Goal: Information Seeking & Learning: Learn about a topic

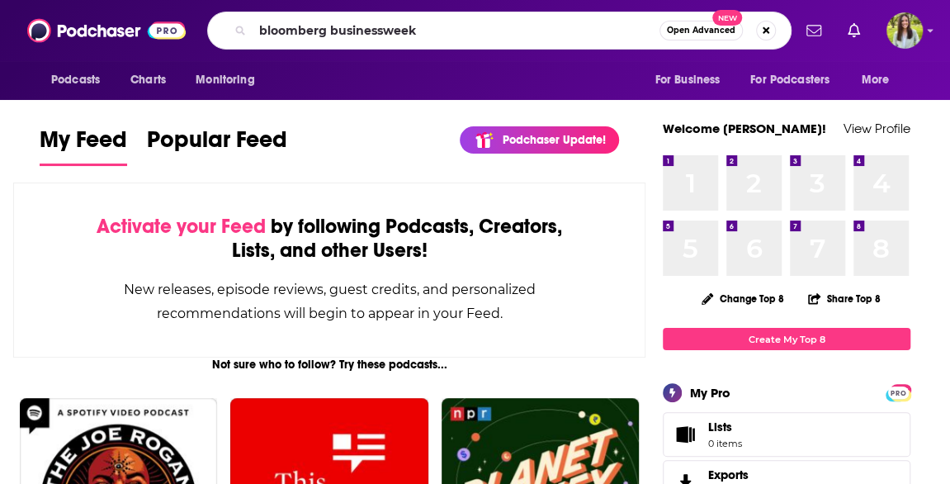
type input "bloomberg businessweek"
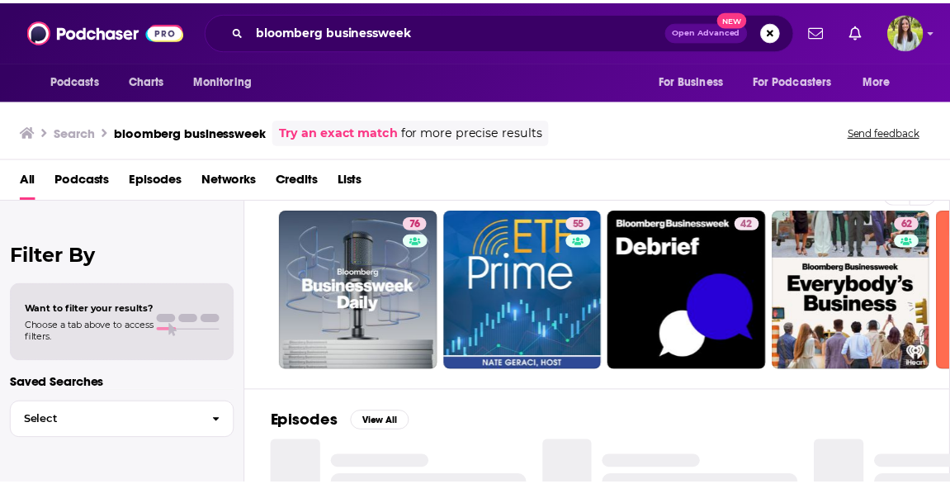
scroll to position [45, 0]
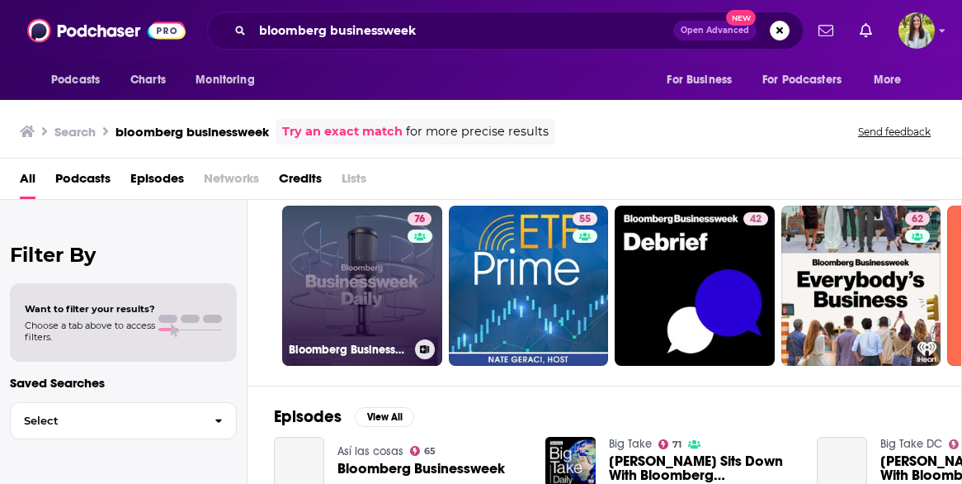
click at [376, 269] on link "76 Bloomberg Businessweek" at bounding box center [362, 286] width 160 height 160
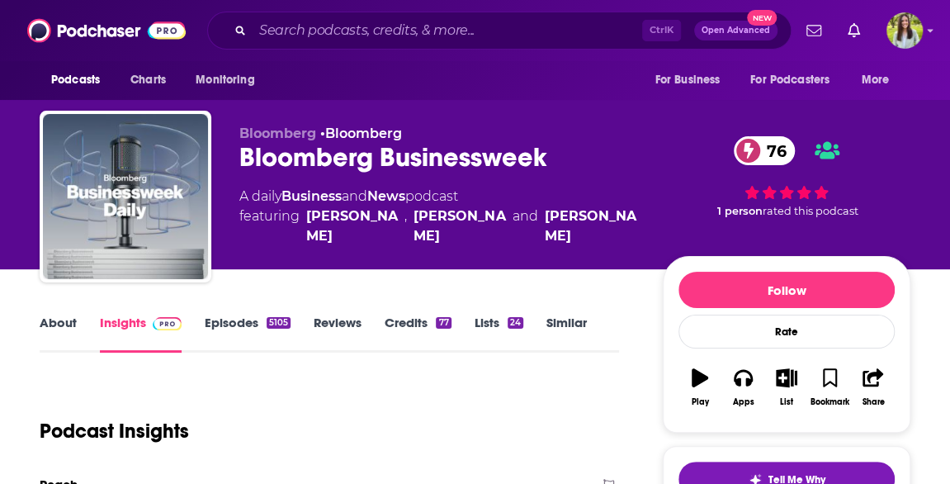
click at [122, 339] on link "Insights" at bounding box center [141, 333] width 82 height 38
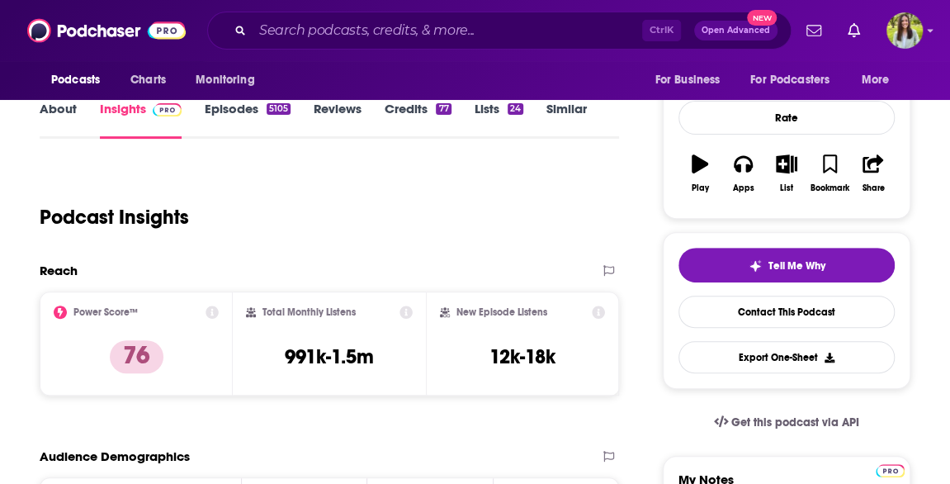
scroll to position [221, 0]
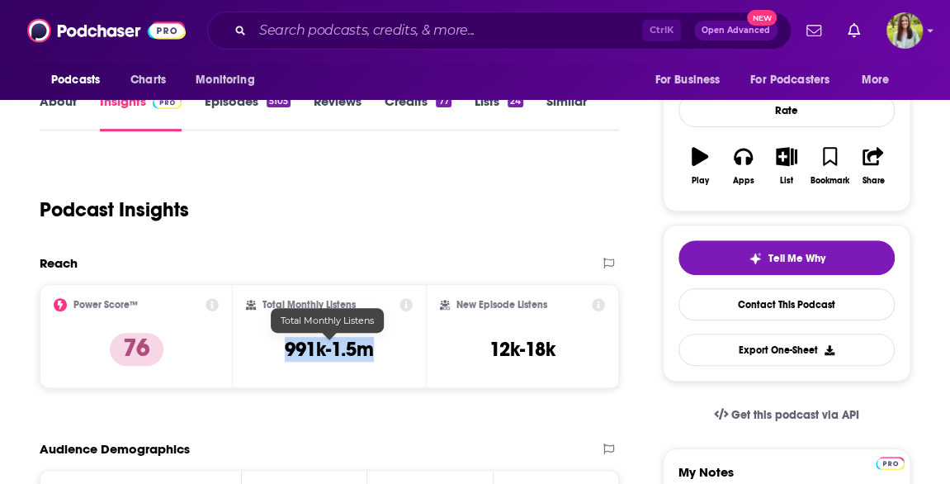
drag, startPoint x: 286, startPoint y: 347, endPoint x: 391, endPoint y: 346, distance: 105.7
click at [391, 346] on div "Total Monthly Listens 991k-1.5m" at bounding box center [329, 336] width 167 height 76
copy h3 "991k-1.5m"
click at [331, 351] on h3 "991k-1.5m" at bounding box center [329, 349] width 89 height 25
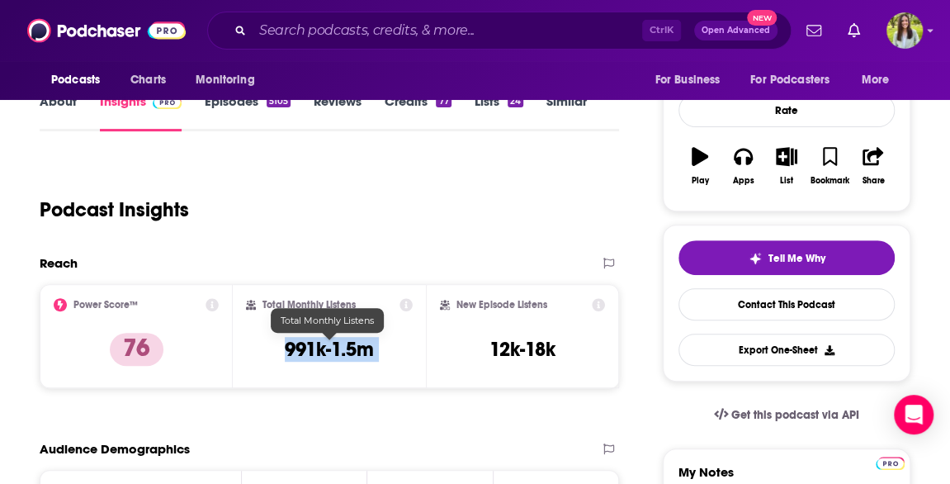
click at [331, 351] on h3 "991k-1.5m" at bounding box center [329, 349] width 89 height 25
click at [347, 354] on h3 "991k-1.5m" at bounding box center [329, 349] width 89 height 25
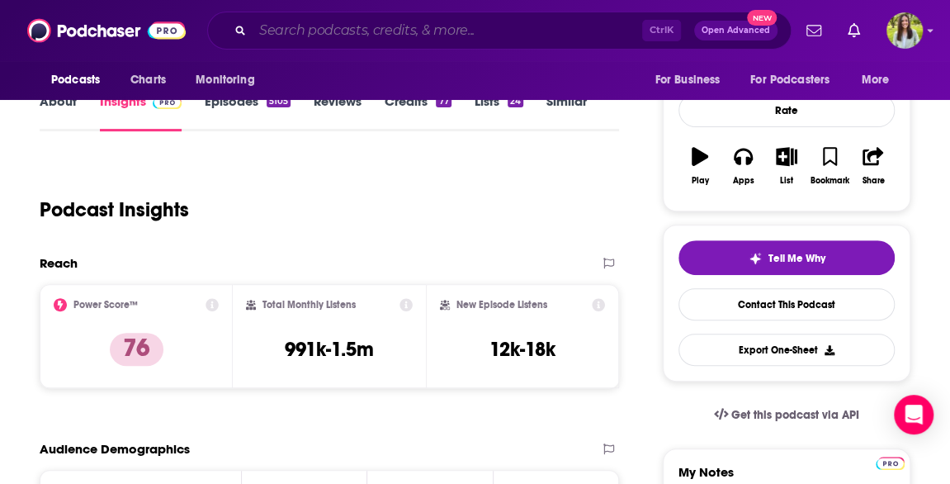
click at [505, 39] on input "Search podcasts, credits, & more..." at bounding box center [448, 30] width 390 height 26
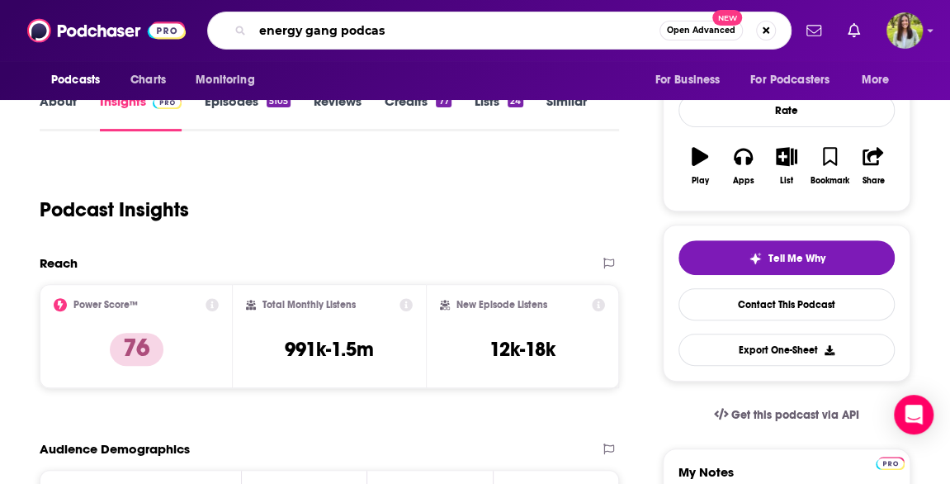
type input "energy gang podcast"
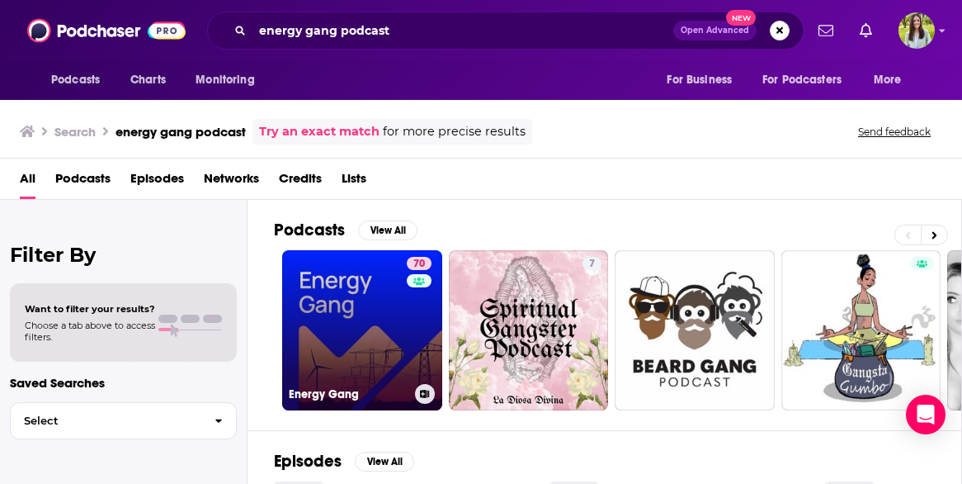
click at [361, 304] on link "70 Energy Gang" at bounding box center [362, 330] width 160 height 160
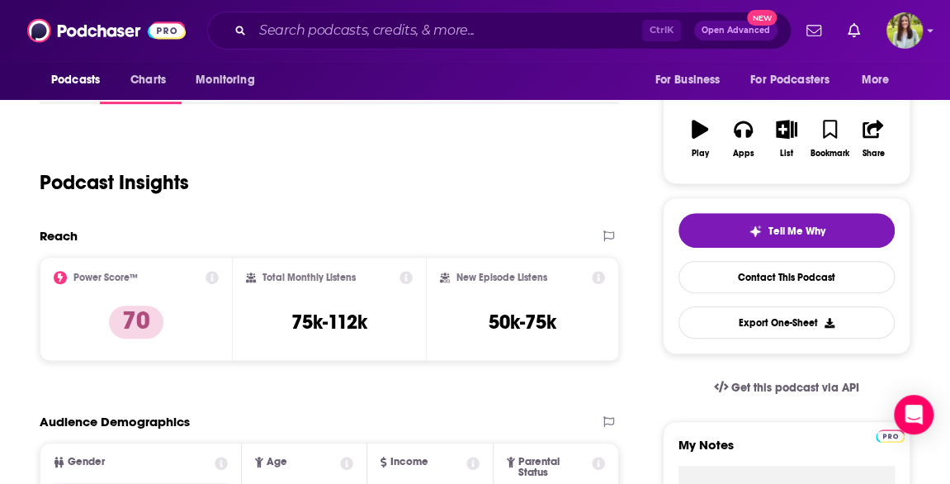
scroll to position [261, 0]
